Goal: Task Accomplishment & Management: Complete application form

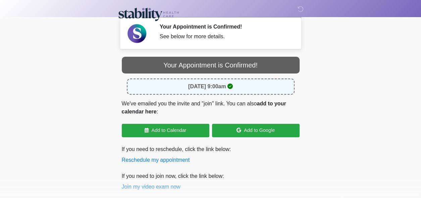
scroll to position [34, 0]
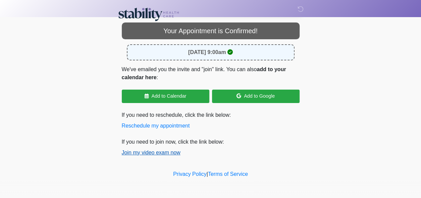
click at [150, 153] on button "Join my video exam now" at bounding box center [151, 153] width 59 height 8
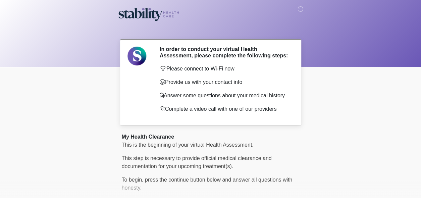
click at [331, 145] on body "‎ ‎ ‎ In order to conduct your virtual Health Assessment, please complete the f…" at bounding box center [210, 99] width 421 height 198
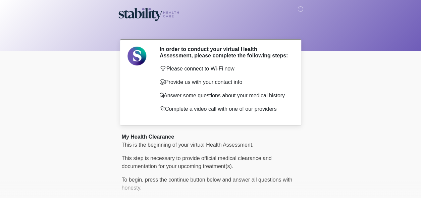
scroll to position [56, 0]
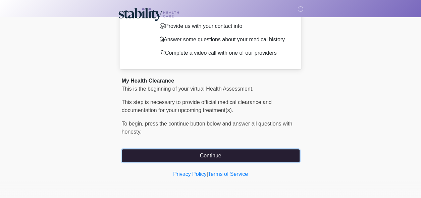
click at [271, 157] on button "Continue" at bounding box center [211, 155] width 178 height 13
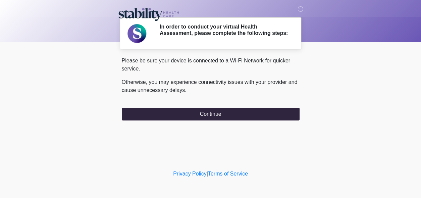
scroll to position [0, 0]
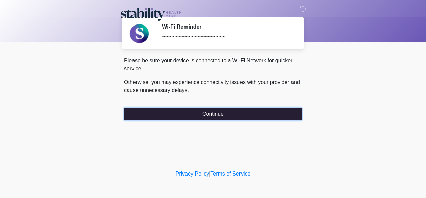
click at [238, 115] on button "Continue" at bounding box center [213, 114] width 178 height 13
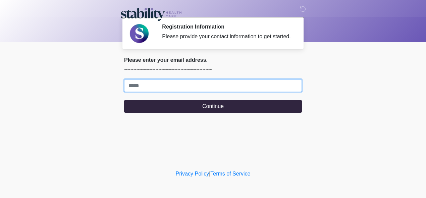
click at [189, 90] on input "Where should we email your response?" at bounding box center [213, 85] width 178 height 13
type input "**********"
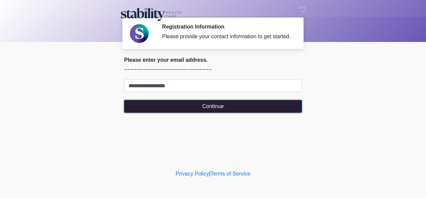
click at [188, 105] on button "Continue" at bounding box center [213, 106] width 178 height 13
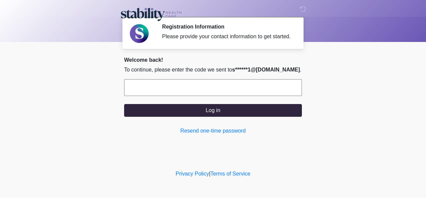
click at [211, 88] on input "text" at bounding box center [213, 87] width 178 height 17
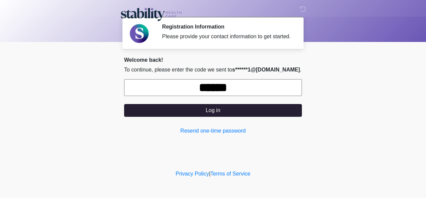
type input "******"
click at [257, 114] on button "Log in" at bounding box center [213, 110] width 178 height 13
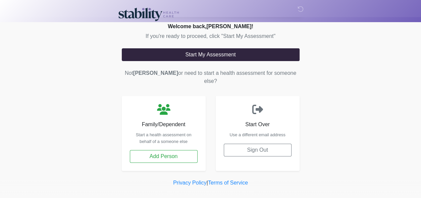
scroll to position [9, 0]
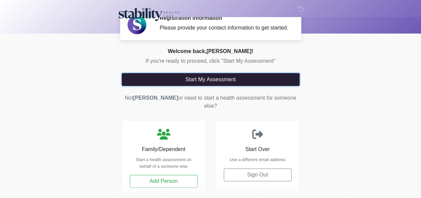
click at [233, 77] on button "Start My Assessment" at bounding box center [211, 79] width 178 height 13
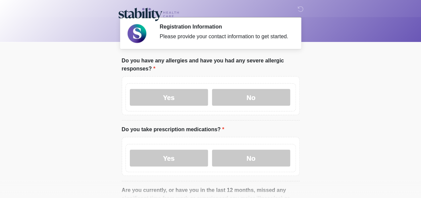
scroll to position [0, 0]
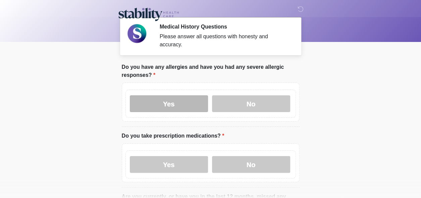
click at [175, 99] on label "Yes" at bounding box center [169, 103] width 78 height 17
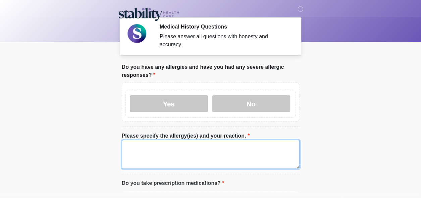
click at [151, 157] on textarea "Please specify the allergy(ies) and your reaction." at bounding box center [211, 154] width 178 height 29
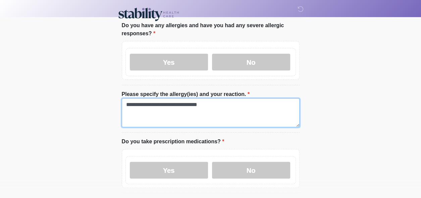
scroll to position [52, 0]
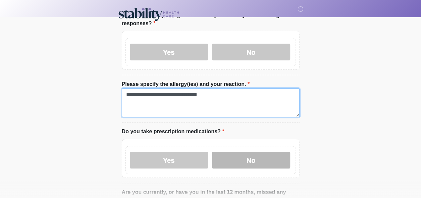
type textarea "**********"
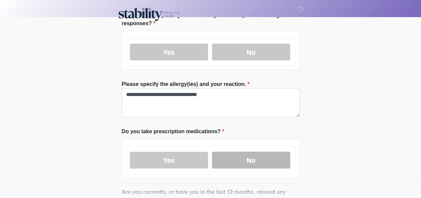
click at [243, 158] on label "No" at bounding box center [251, 160] width 78 height 17
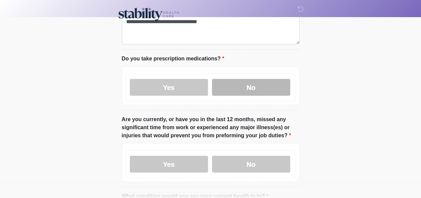
scroll to position [125, 0]
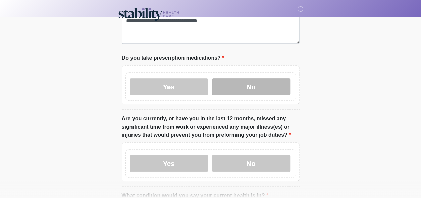
click at [246, 155] on label "No" at bounding box center [251, 163] width 78 height 17
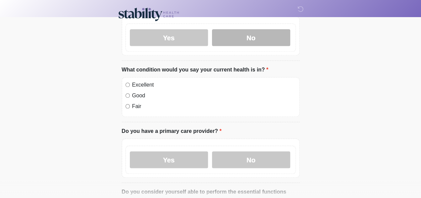
scroll to position [252, 0]
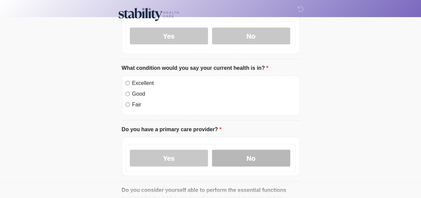
click at [242, 156] on label "No" at bounding box center [251, 158] width 78 height 17
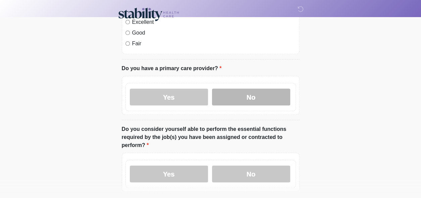
scroll to position [326, 0]
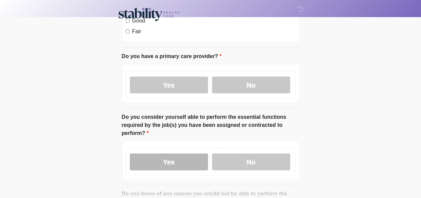
click at [190, 153] on label "Yes" at bounding box center [169, 161] width 78 height 17
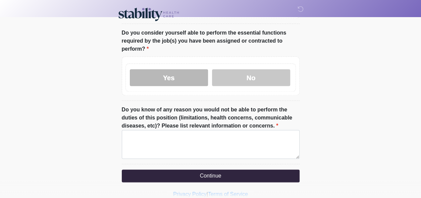
scroll to position [414, 0]
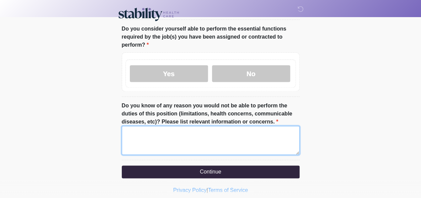
click at [256, 136] on textarea "Do you know of any reason you would not be able to perform the duties of this p…" at bounding box center [211, 140] width 178 height 29
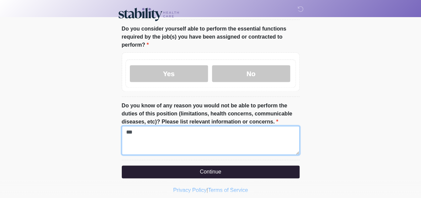
type textarea "***"
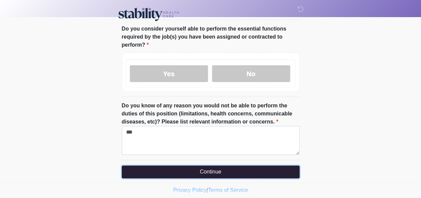
click at [256, 165] on button "Continue" at bounding box center [211, 171] width 178 height 13
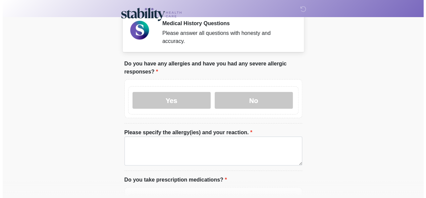
scroll to position [0, 0]
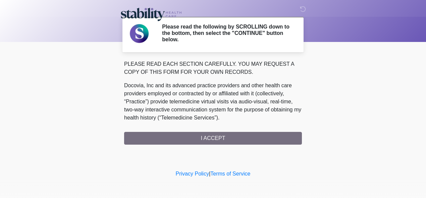
click at [243, 137] on div "PLEASE READ EACH SECTION CAREFULLY. YOU MAY REQUEST A COPY OF THIS FORM FOR YOU…" at bounding box center [213, 102] width 178 height 84
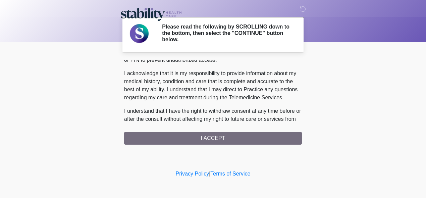
scroll to position [443, 0]
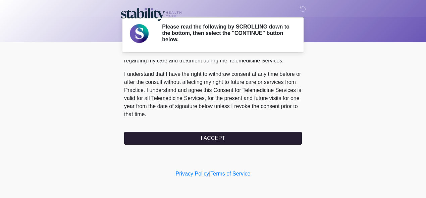
click at [239, 139] on button "I ACCEPT" at bounding box center [213, 138] width 178 height 13
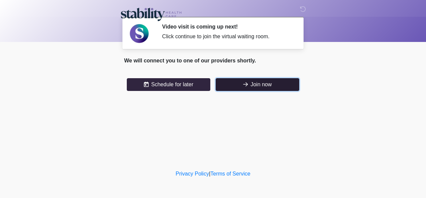
click at [259, 83] on button "Join now" at bounding box center [257, 84] width 83 height 13
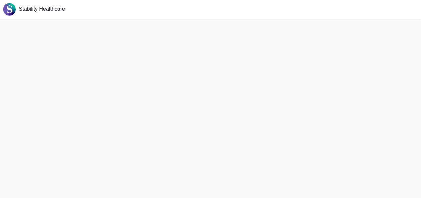
scroll to position [2, 0]
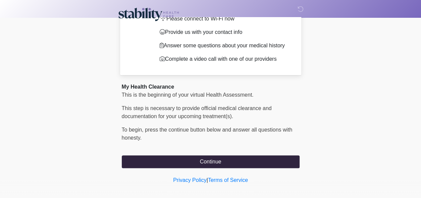
scroll to position [50, 0]
